Goal: Find specific page/section: Find specific page/section

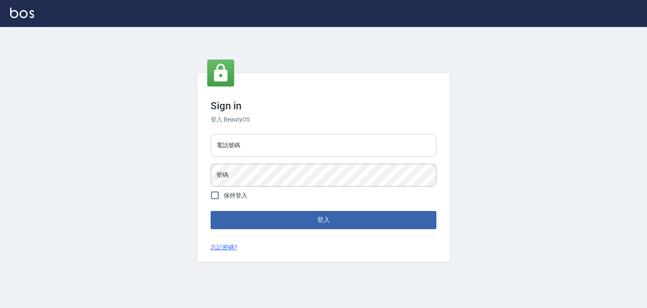
drag, startPoint x: 270, startPoint y: 145, endPoint x: 275, endPoint y: 155, distance: 11.3
click at [270, 145] on input "電話號碼" at bounding box center [324, 145] width 226 height 23
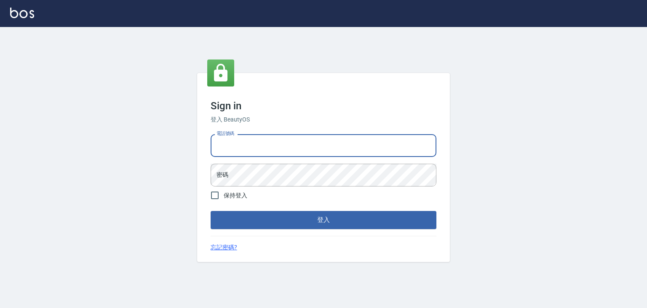
type input "0913533508"
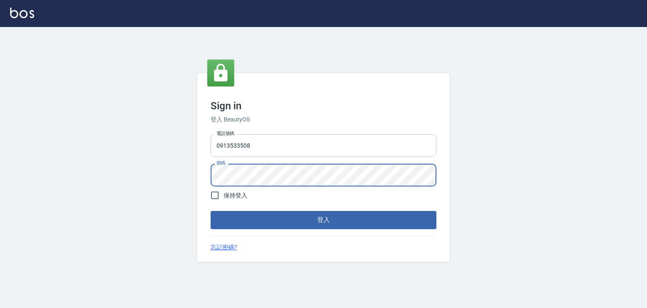
click at [211, 211] on button "登入" at bounding box center [324, 220] width 226 height 18
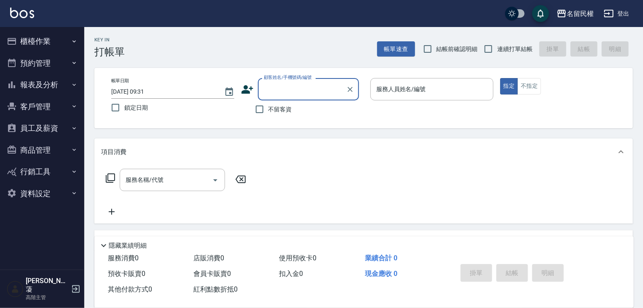
click at [52, 40] on button "櫃檯作業" at bounding box center [42, 41] width 78 height 22
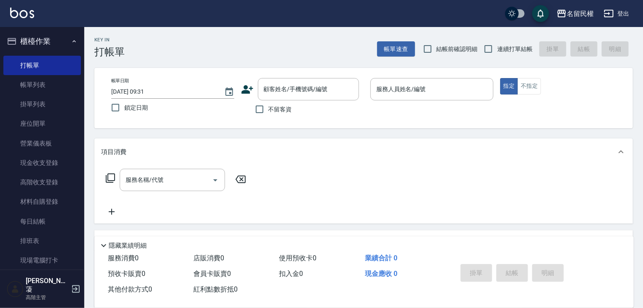
click at [52, 40] on button "櫃檯作業" at bounding box center [42, 41] width 78 height 22
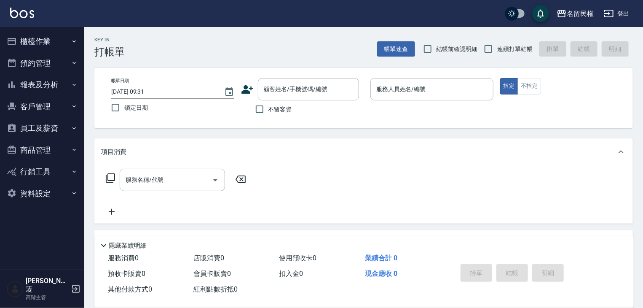
click at [41, 131] on button "員工及薪資" at bounding box center [42, 128] width 78 height 22
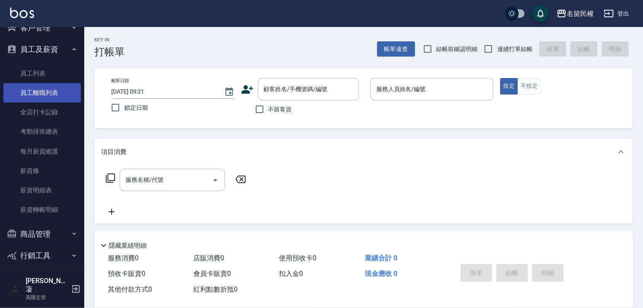
scroll to position [84, 0]
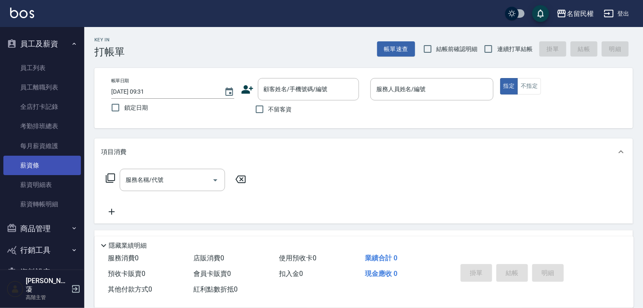
click at [45, 162] on link "薪資條" at bounding box center [42, 165] width 78 height 19
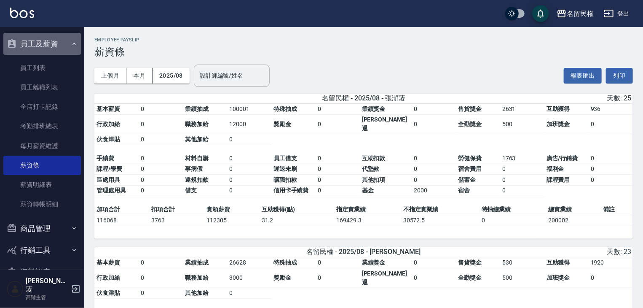
click at [51, 47] on button "員工及薪資" at bounding box center [42, 44] width 78 height 22
